Goal: Information Seeking & Learning: Learn about a topic

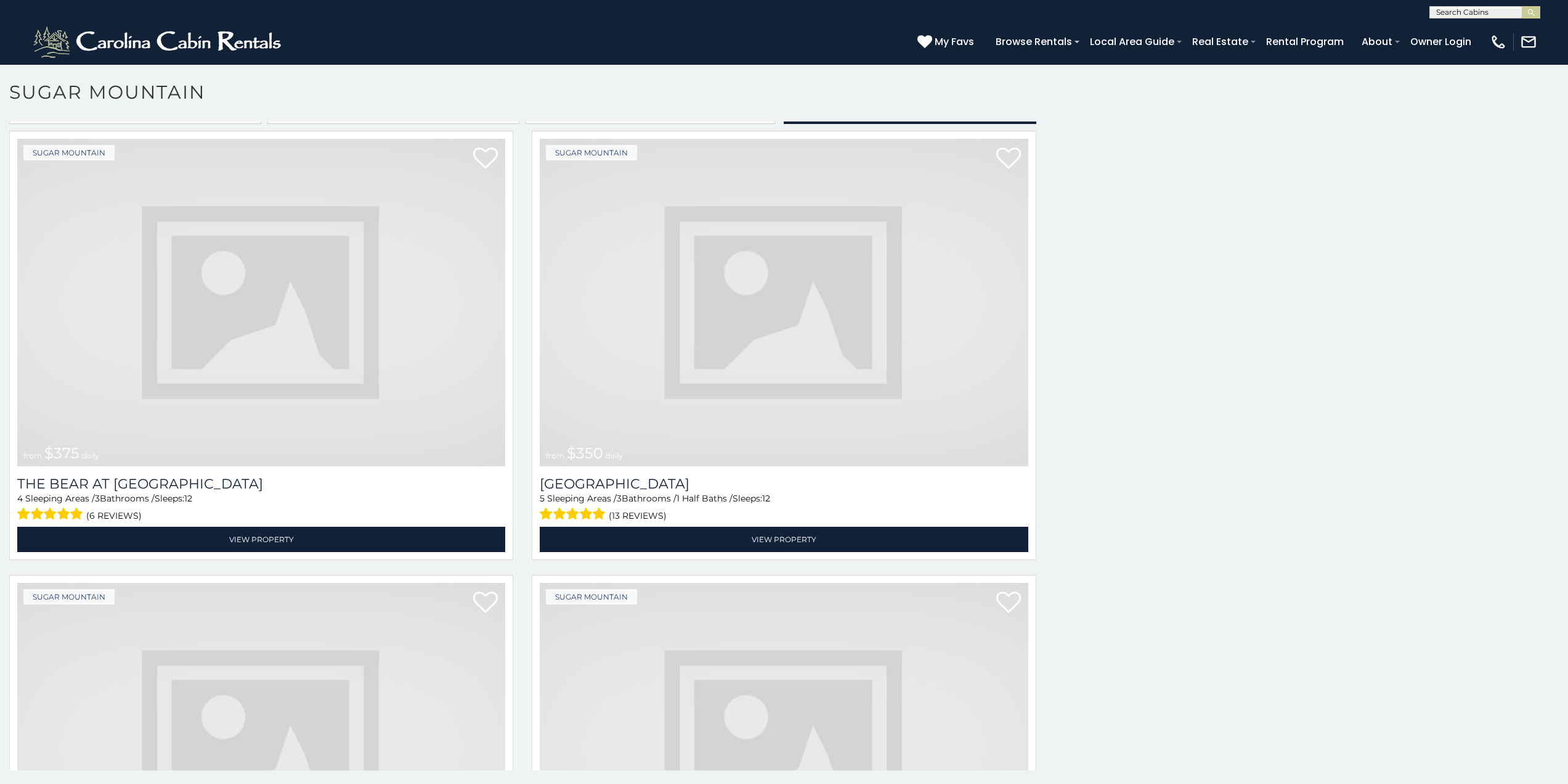
scroll to position [5, 0]
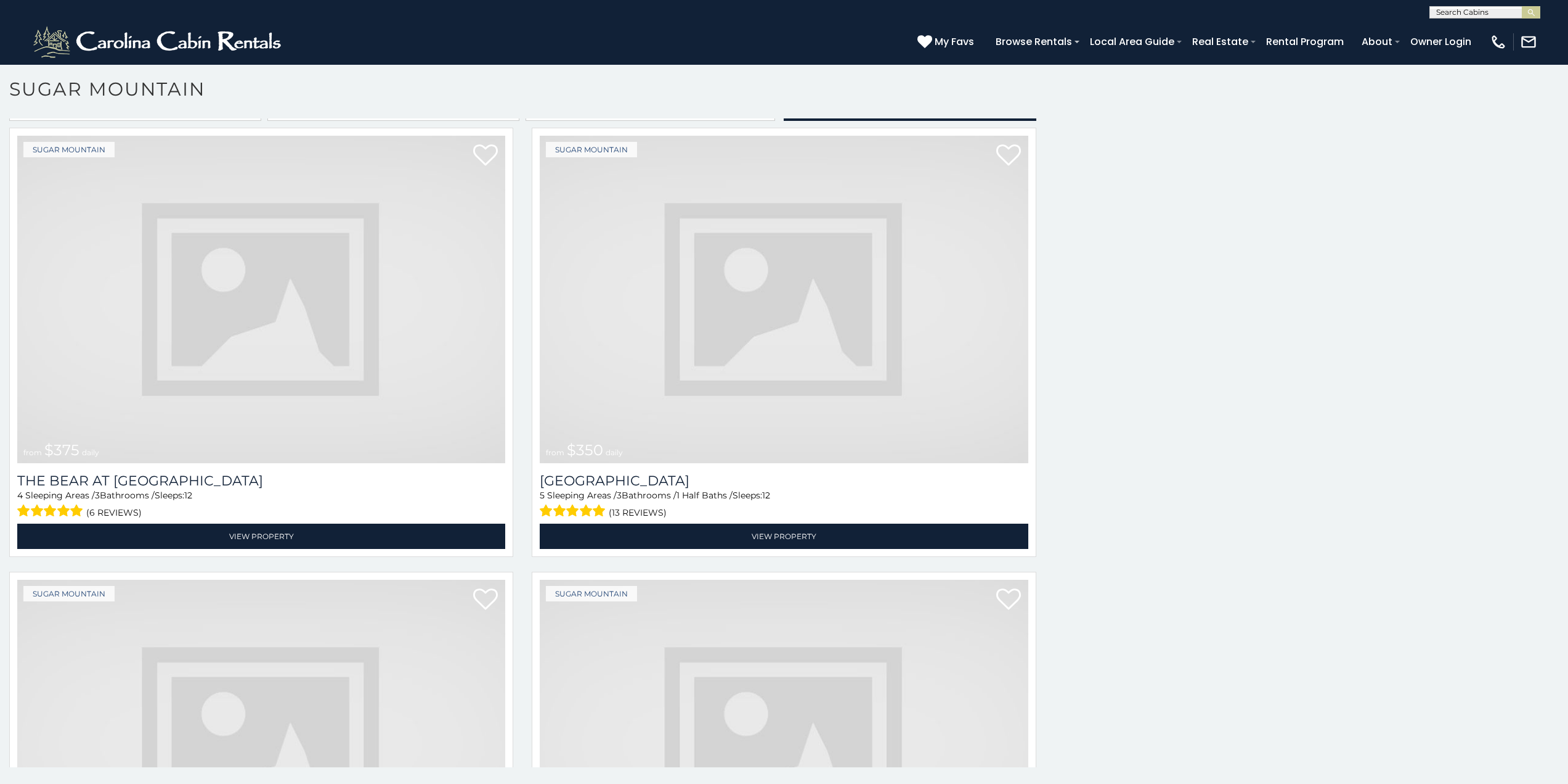
scroll to position [5977, 0]
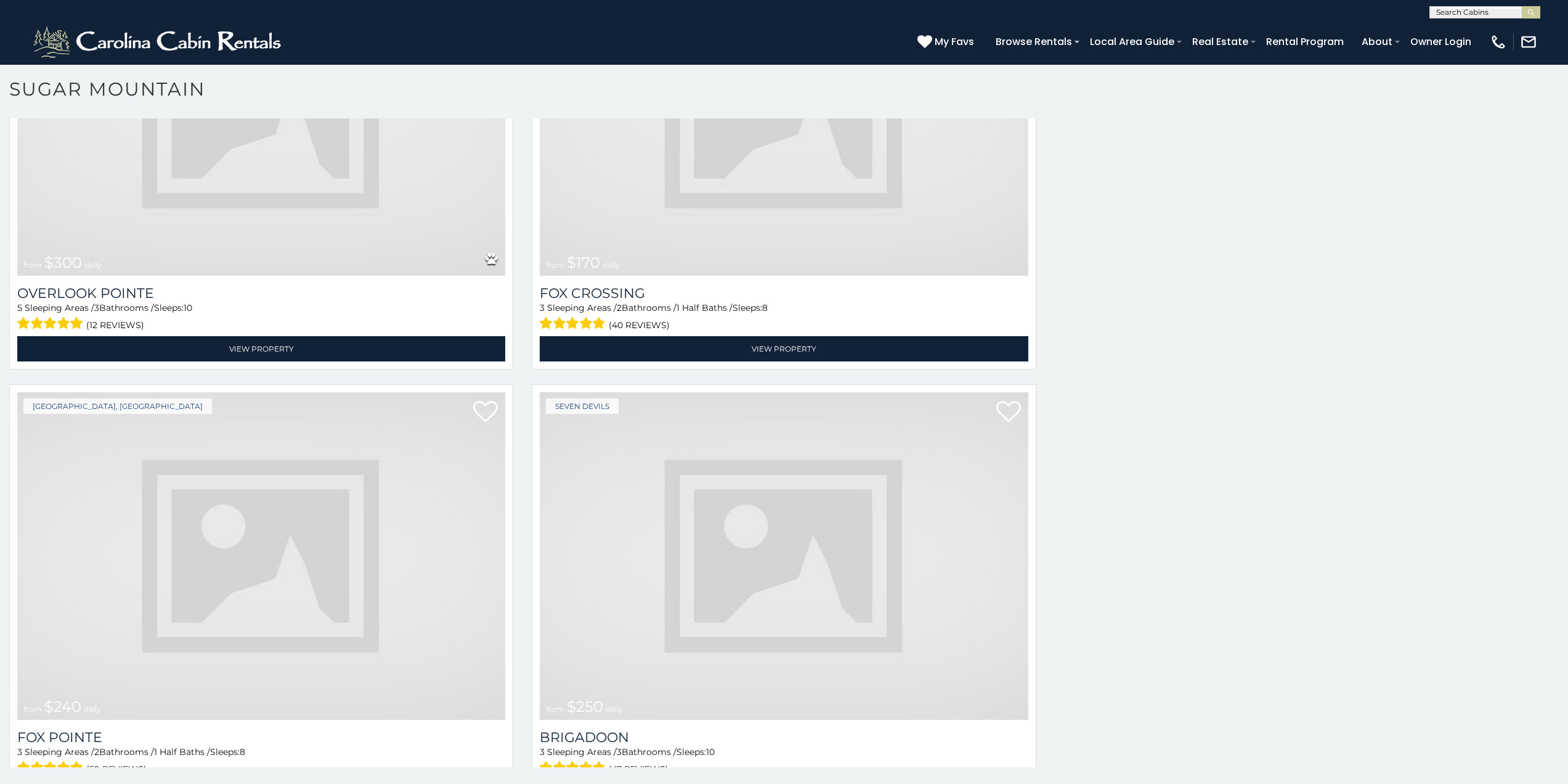
click at [273, 443] on img at bounding box center [261, 555] width 488 height 327
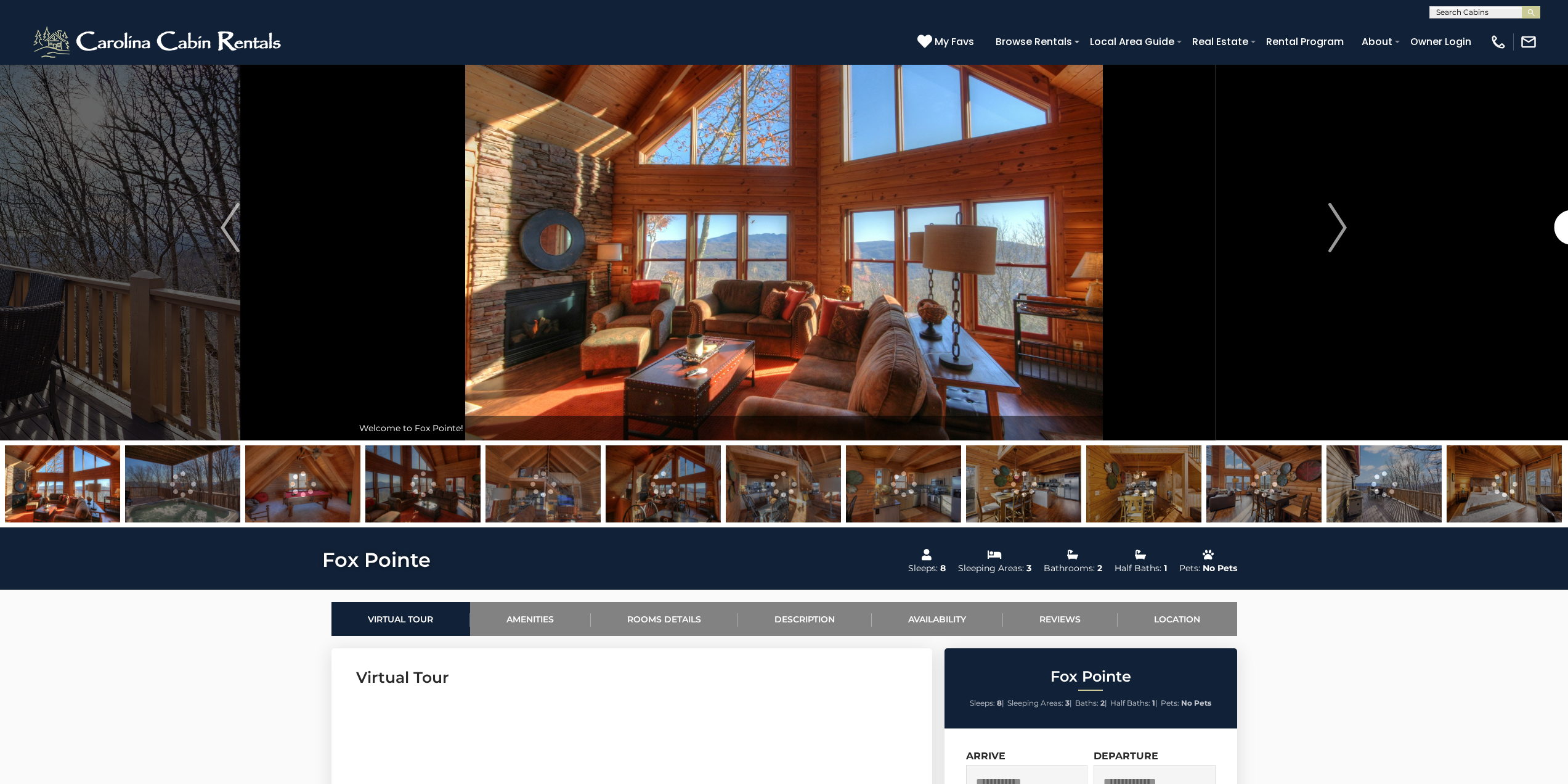
scroll to position [51, 0]
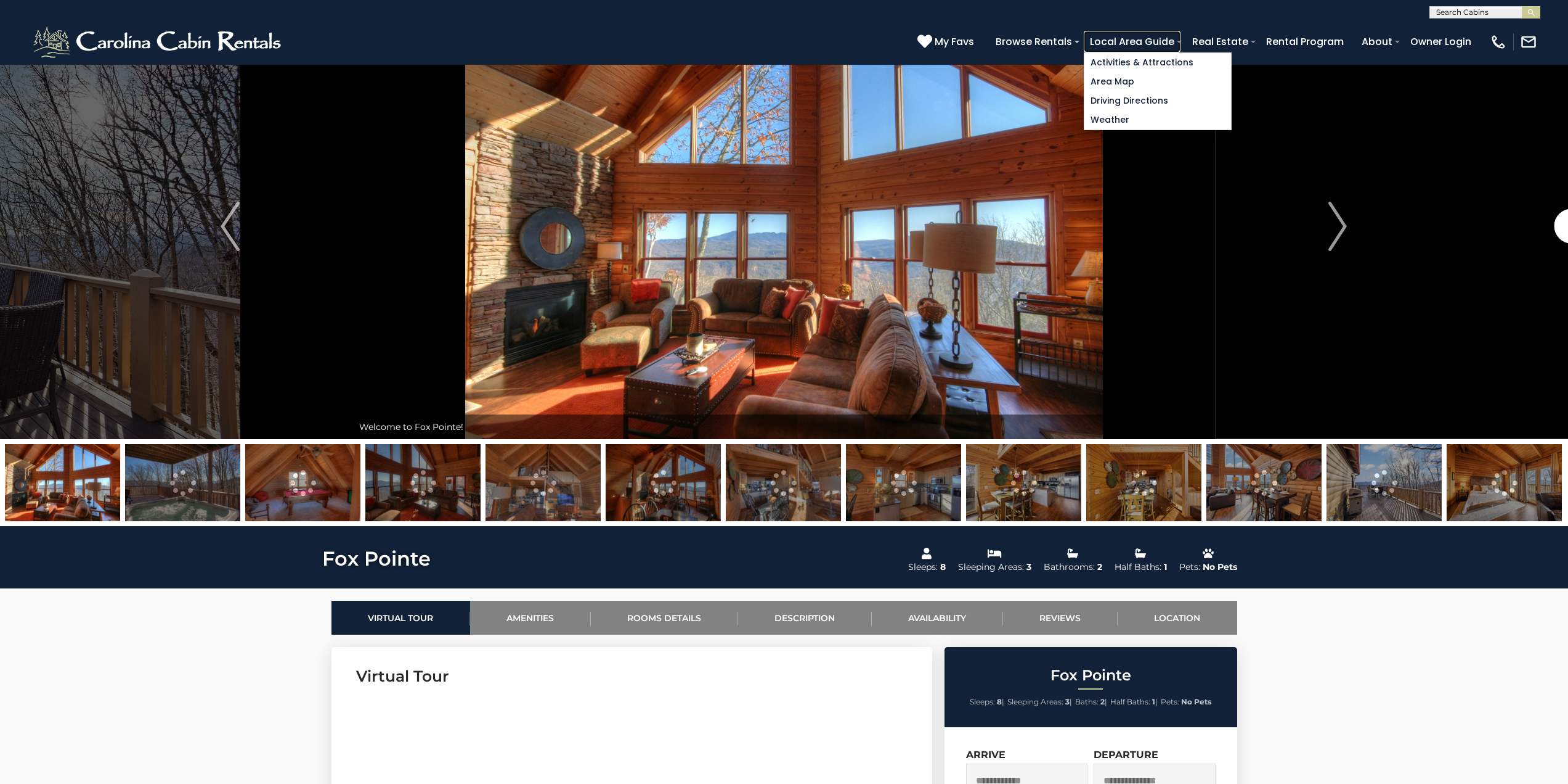
click at [1181, 46] on link "Local Area Guide" at bounding box center [1132, 41] width 96 height 22
